Goal: Go to known website: Go to known website

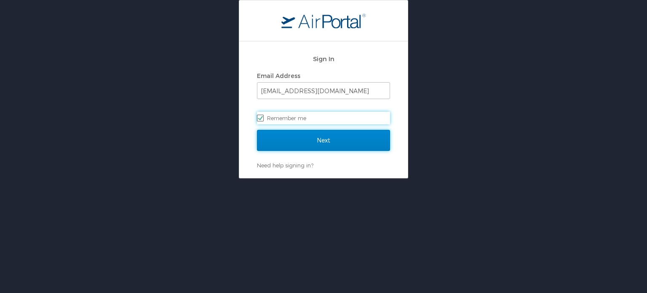
click at [330, 132] on input "Next" at bounding box center [323, 140] width 133 height 21
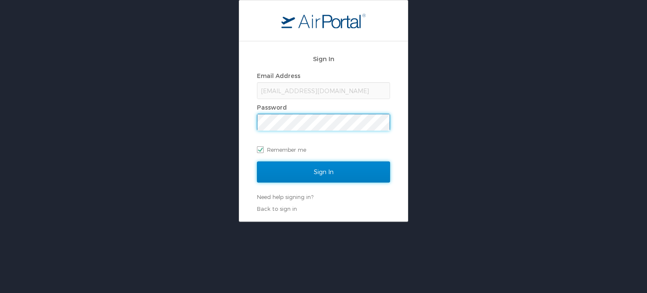
click at [337, 165] on input "Sign In" at bounding box center [323, 171] width 133 height 21
